Goal: Task Accomplishment & Management: Use online tool/utility

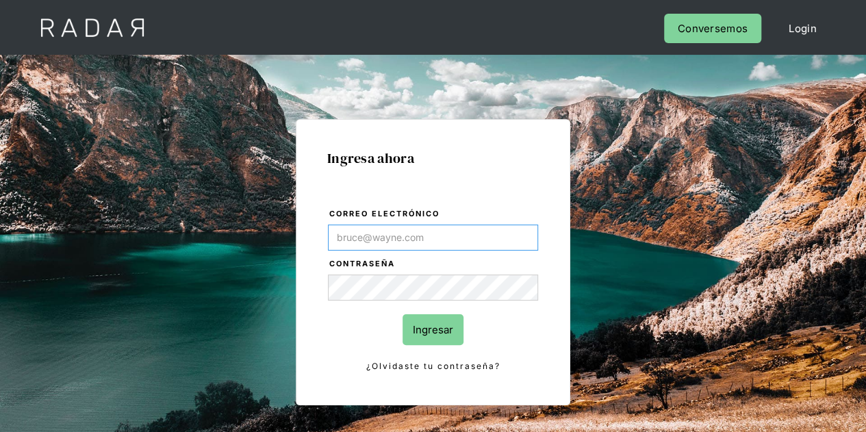
type input "Evans@prontopaga.com"
click at [422, 326] on input "Ingresar" at bounding box center [432, 329] width 61 height 31
